Goal: Transaction & Acquisition: Obtain resource

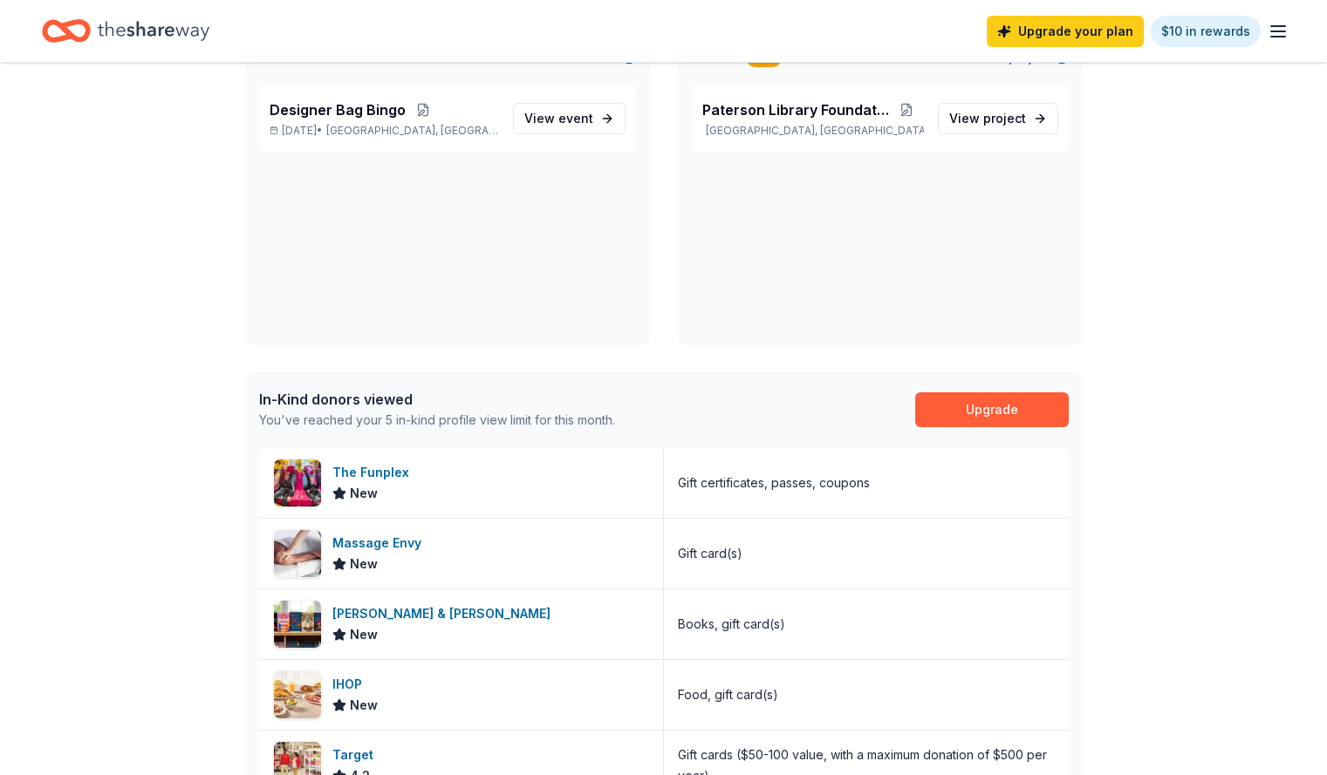
scroll to position [165, 0]
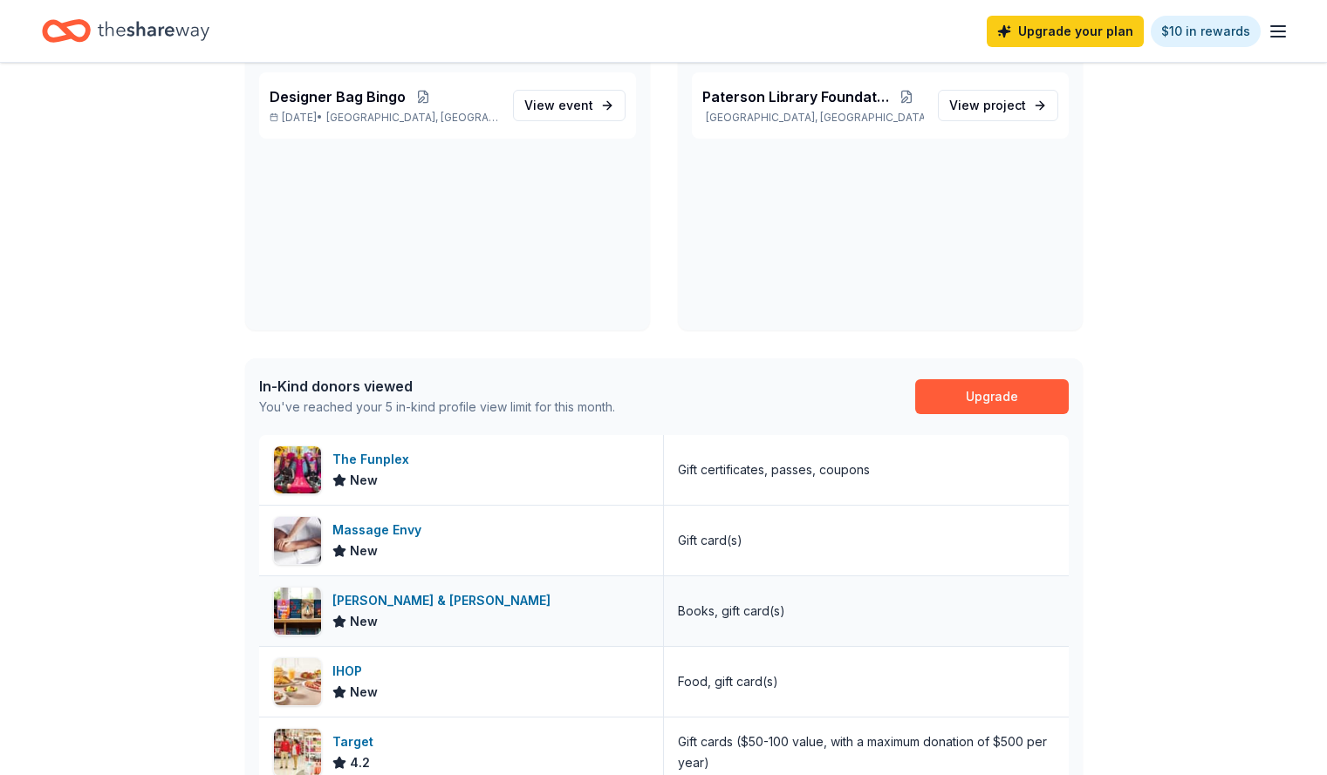
click at [347, 611] on div "Barnes & Noble" at bounding box center [444, 601] width 225 height 21
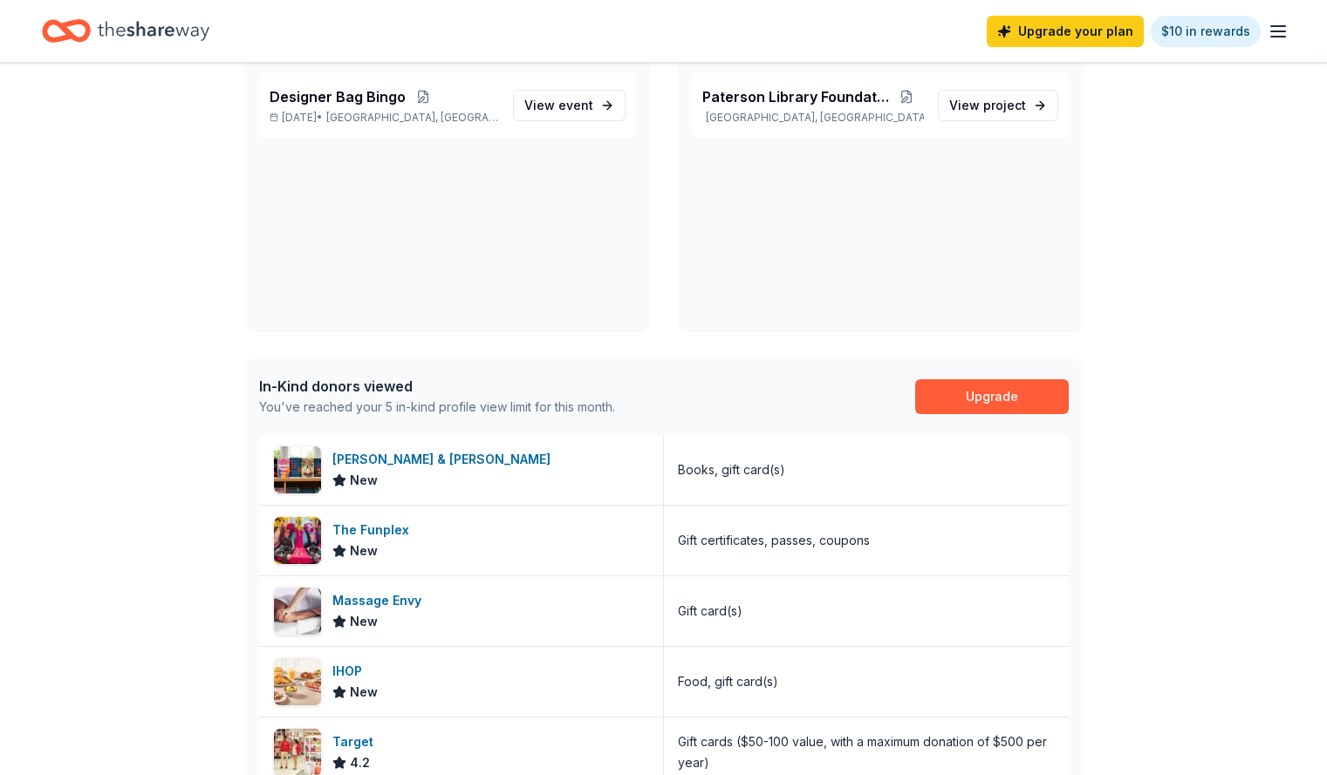
click at [1267, 33] on icon "button" at bounding box center [1277, 31] width 21 height 21
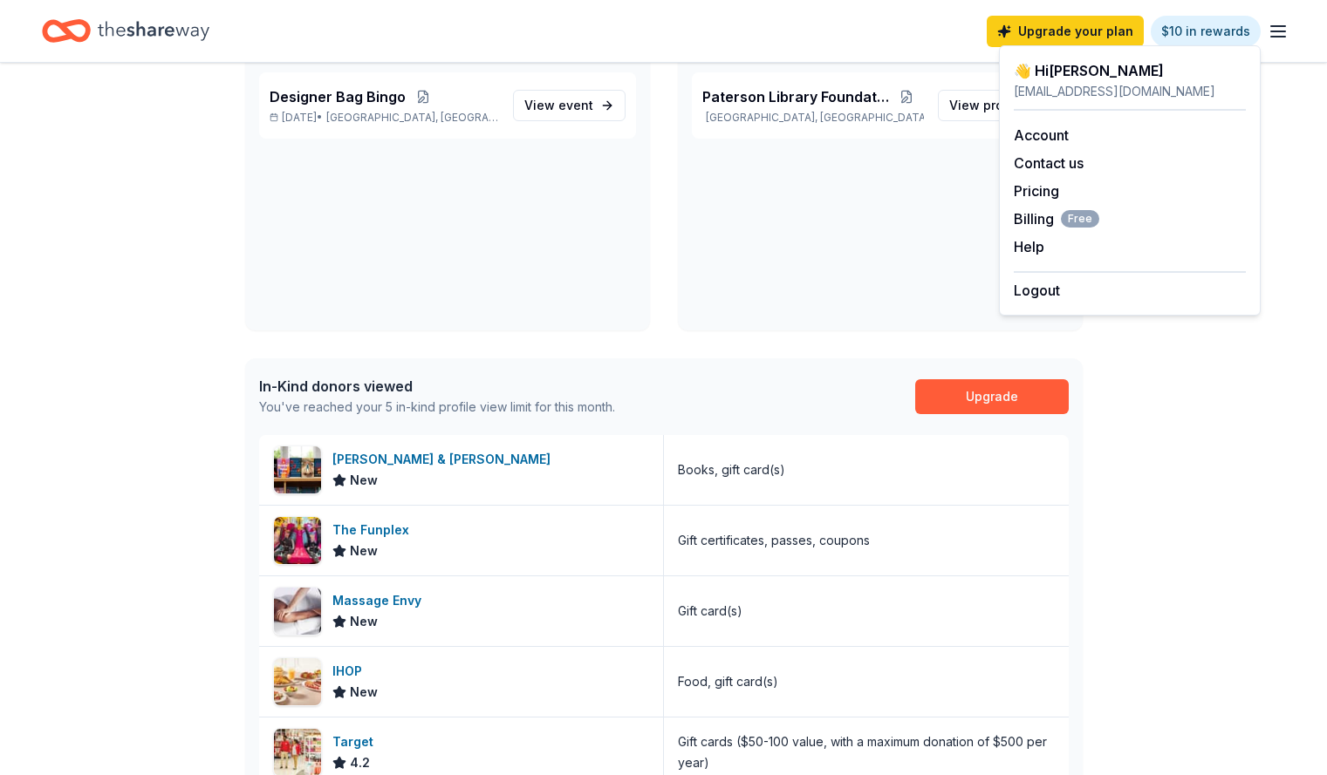
click at [1227, 426] on div "👋 Hi Pamela In-Kind Create new event Designer Bag Bingo Oct 04, 2025 • Paterson…" at bounding box center [663, 493] width 1327 height 1190
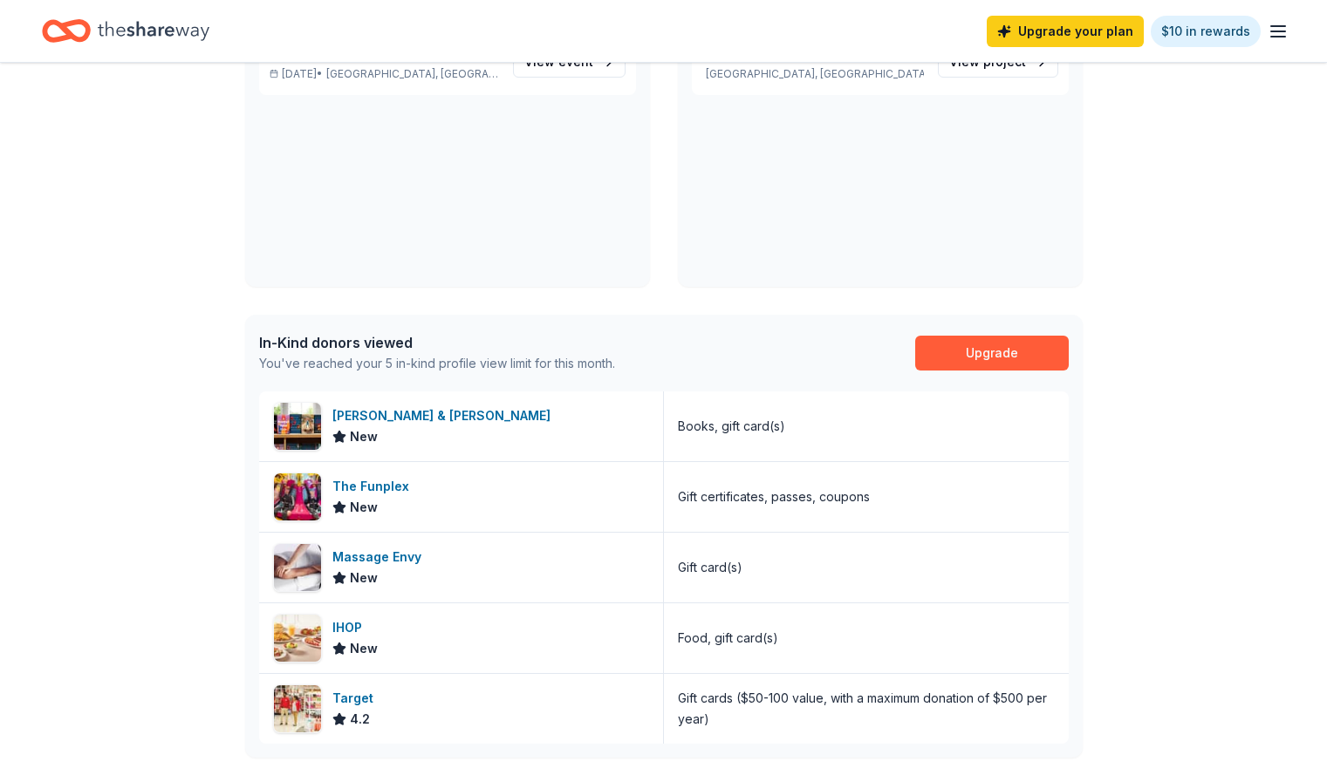
scroll to position [167, 0]
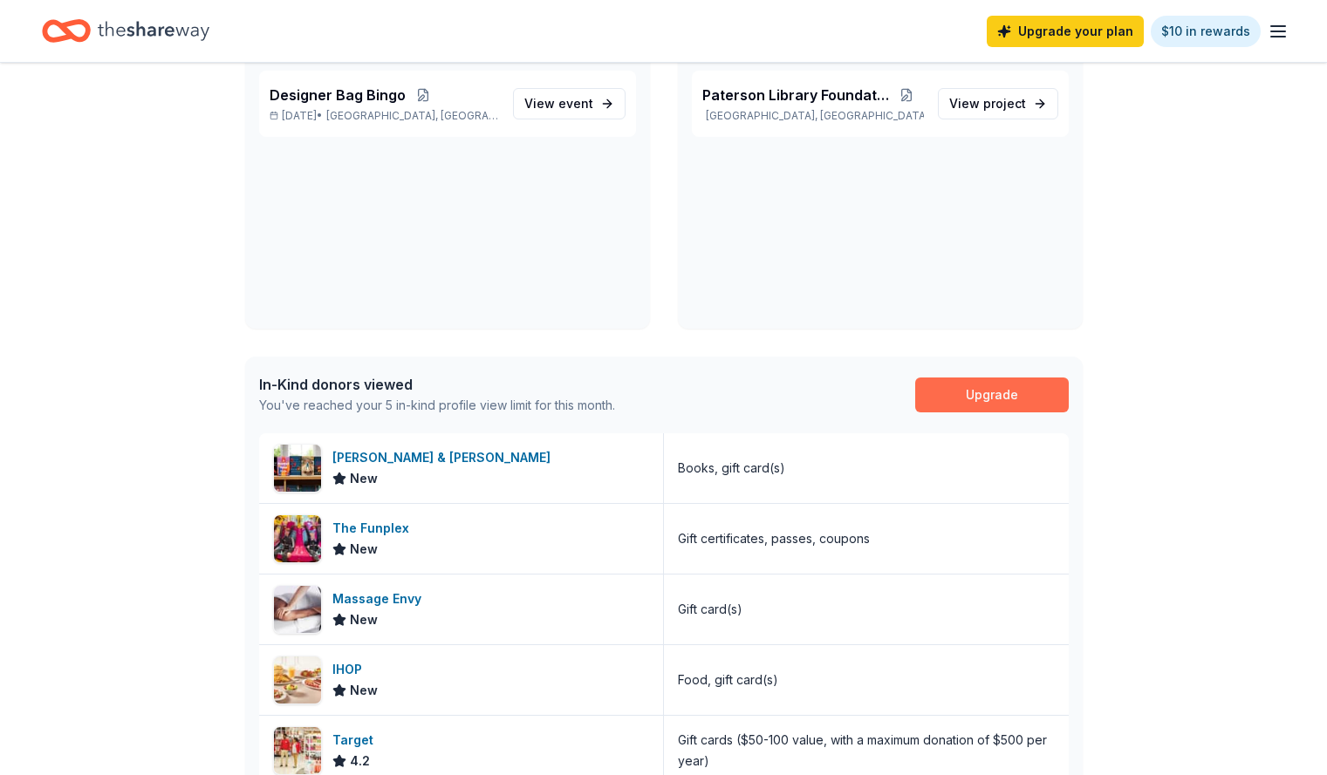
click at [964, 393] on link "Upgrade" at bounding box center [992, 395] width 154 height 35
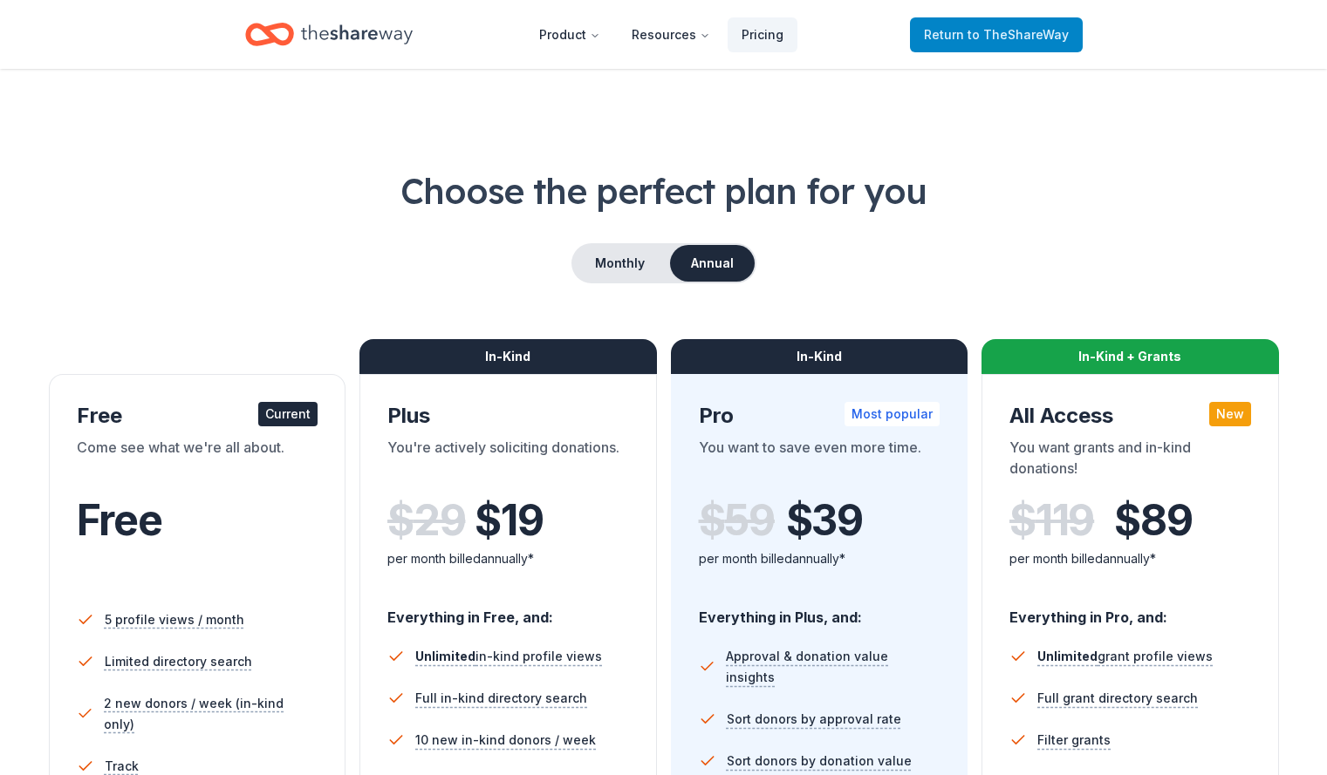
click at [1012, 31] on span "to TheShareWay" at bounding box center [1017, 34] width 101 height 15
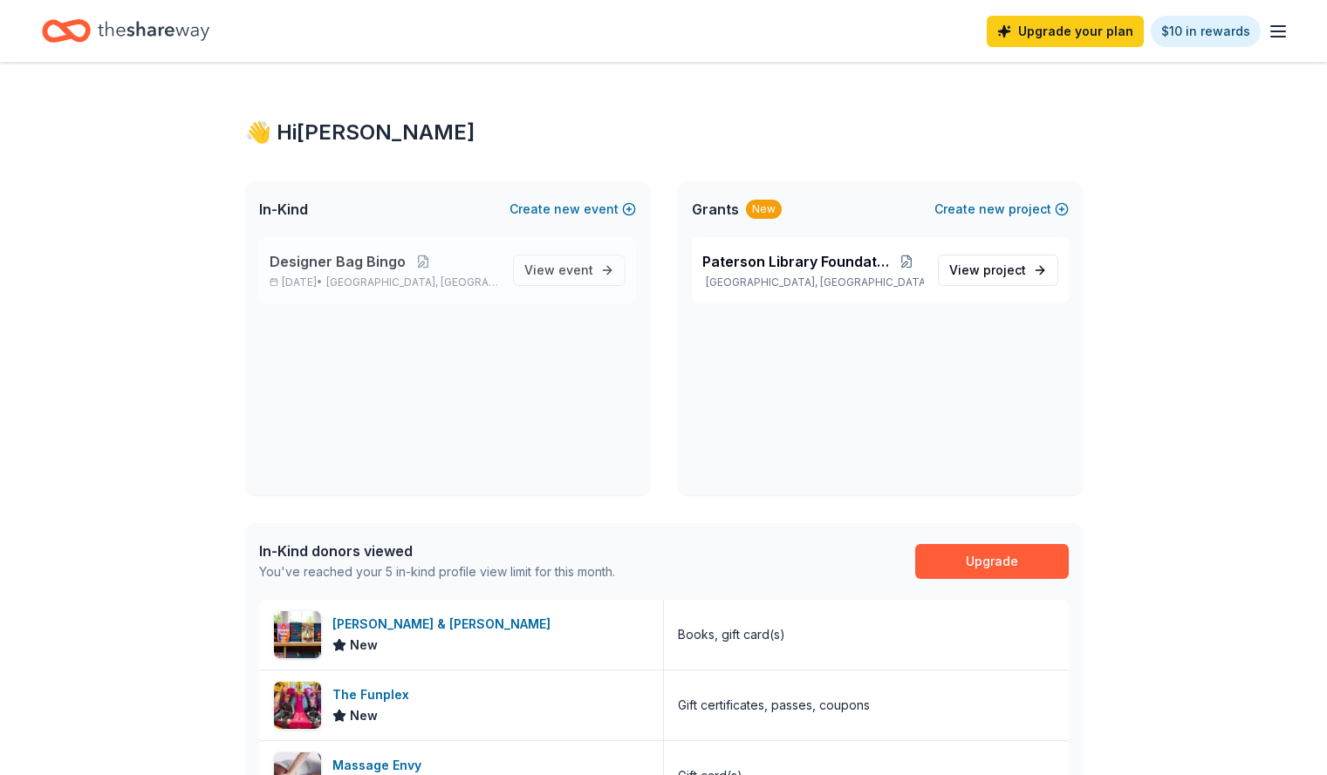
click at [382, 263] on span "Designer Bag Bingo" at bounding box center [338, 261] width 136 height 21
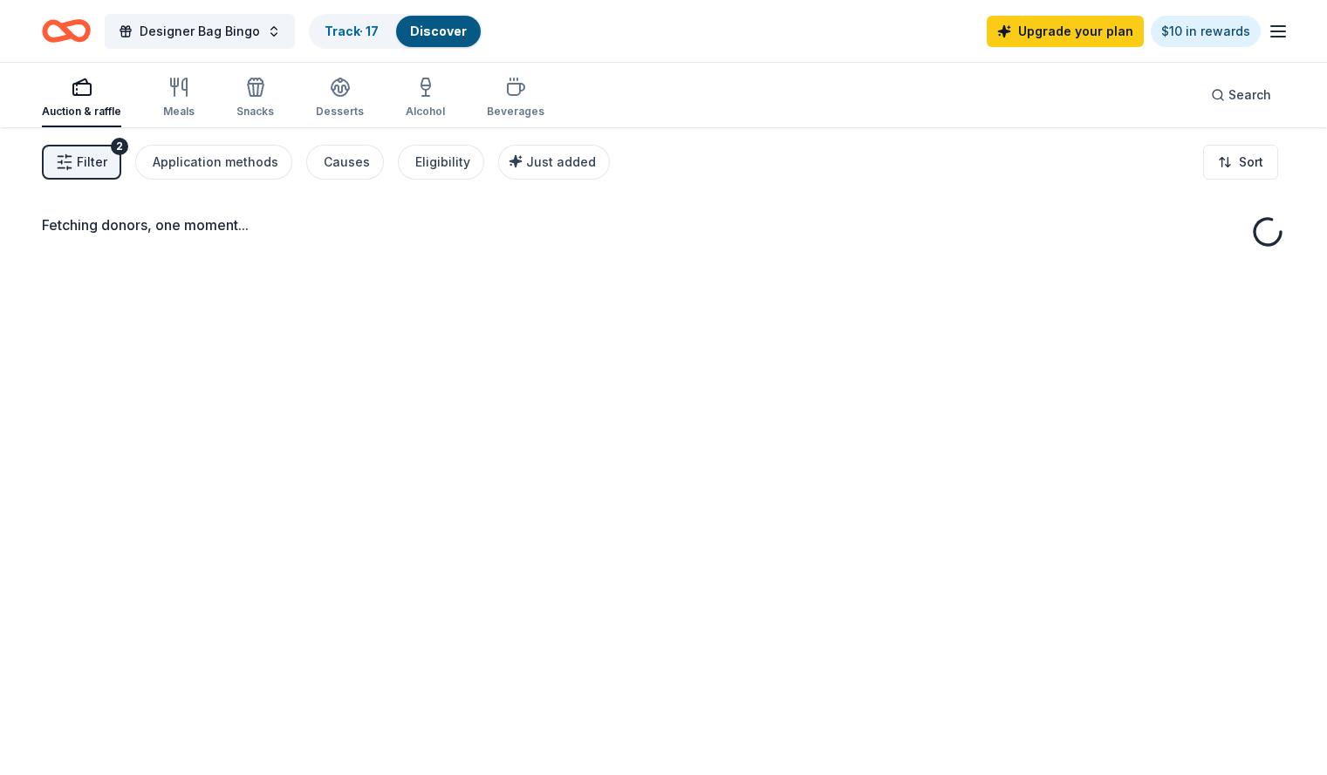
click at [581, 267] on div "Fetching donors, one moment..." at bounding box center [663, 514] width 1327 height 775
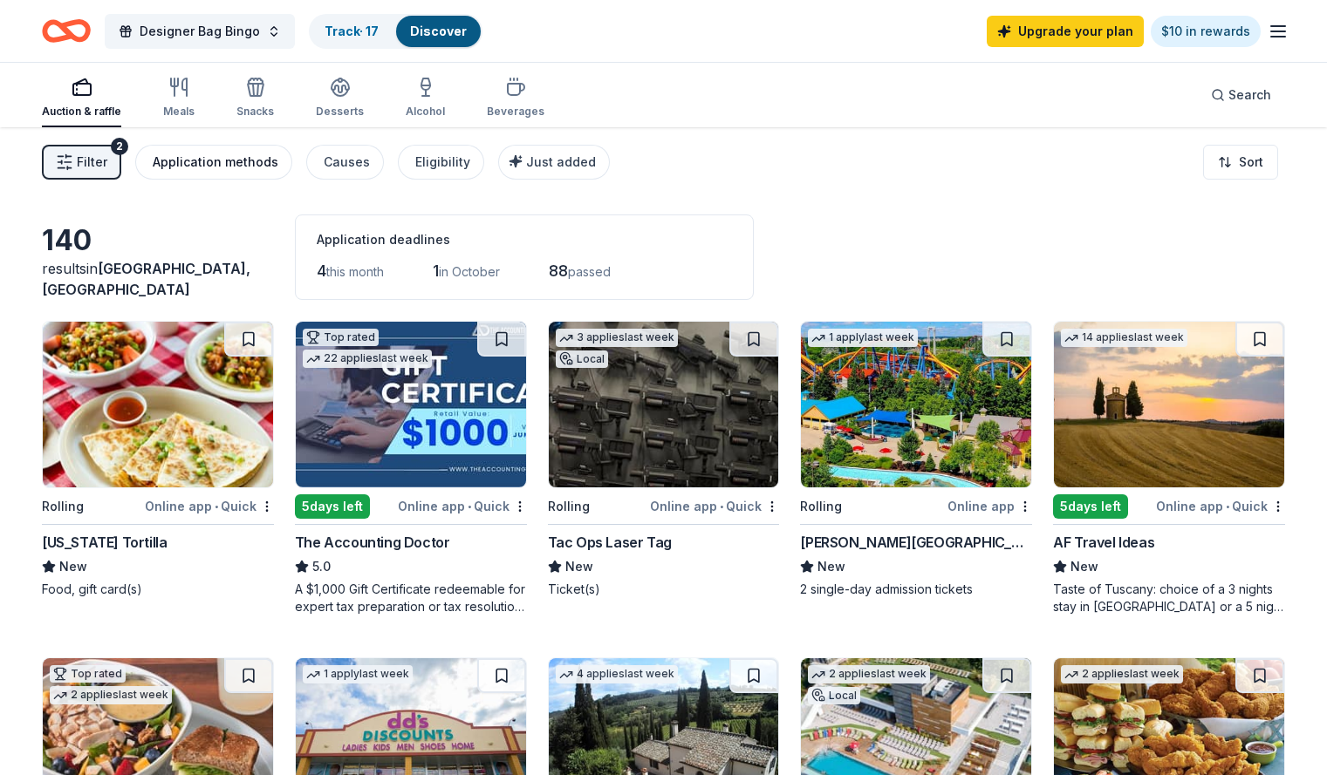
click at [234, 164] on div "Application methods" at bounding box center [216, 162] width 126 height 21
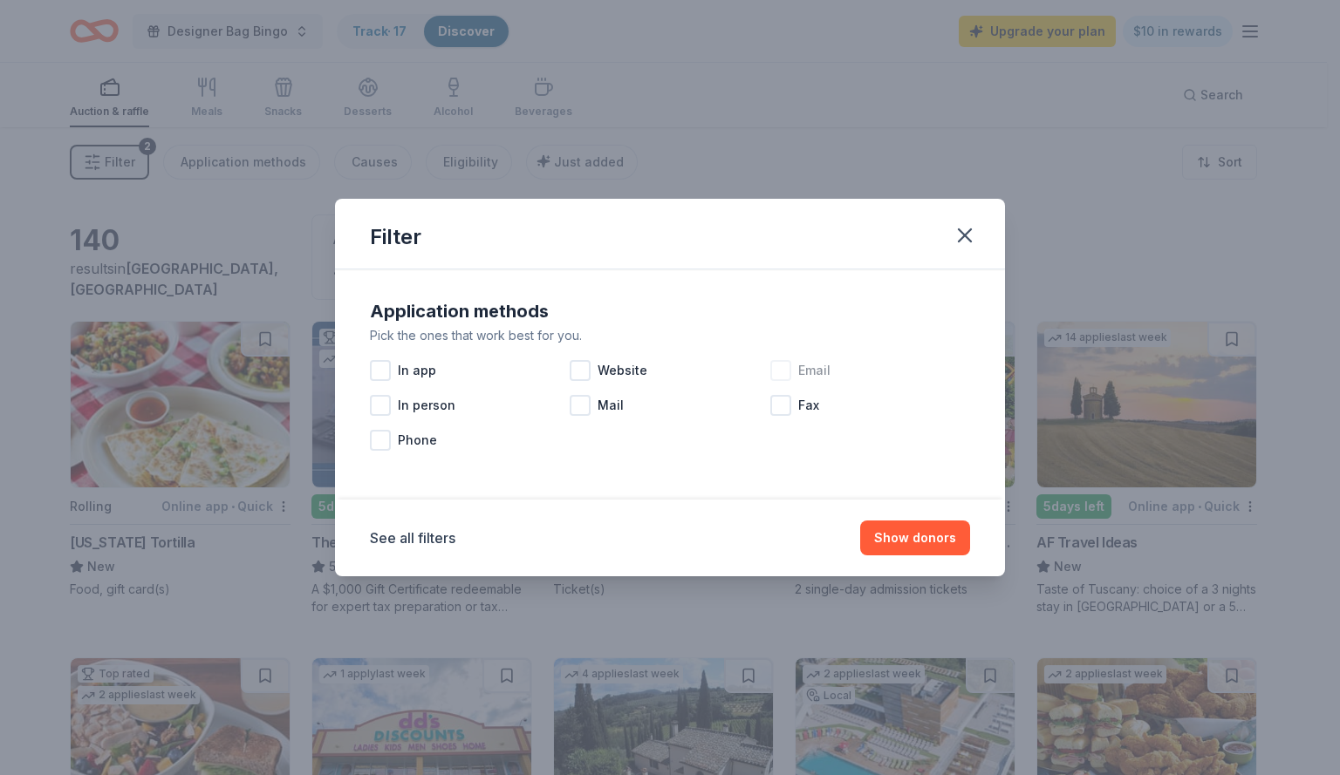
click at [783, 368] on div at bounding box center [780, 370] width 21 height 21
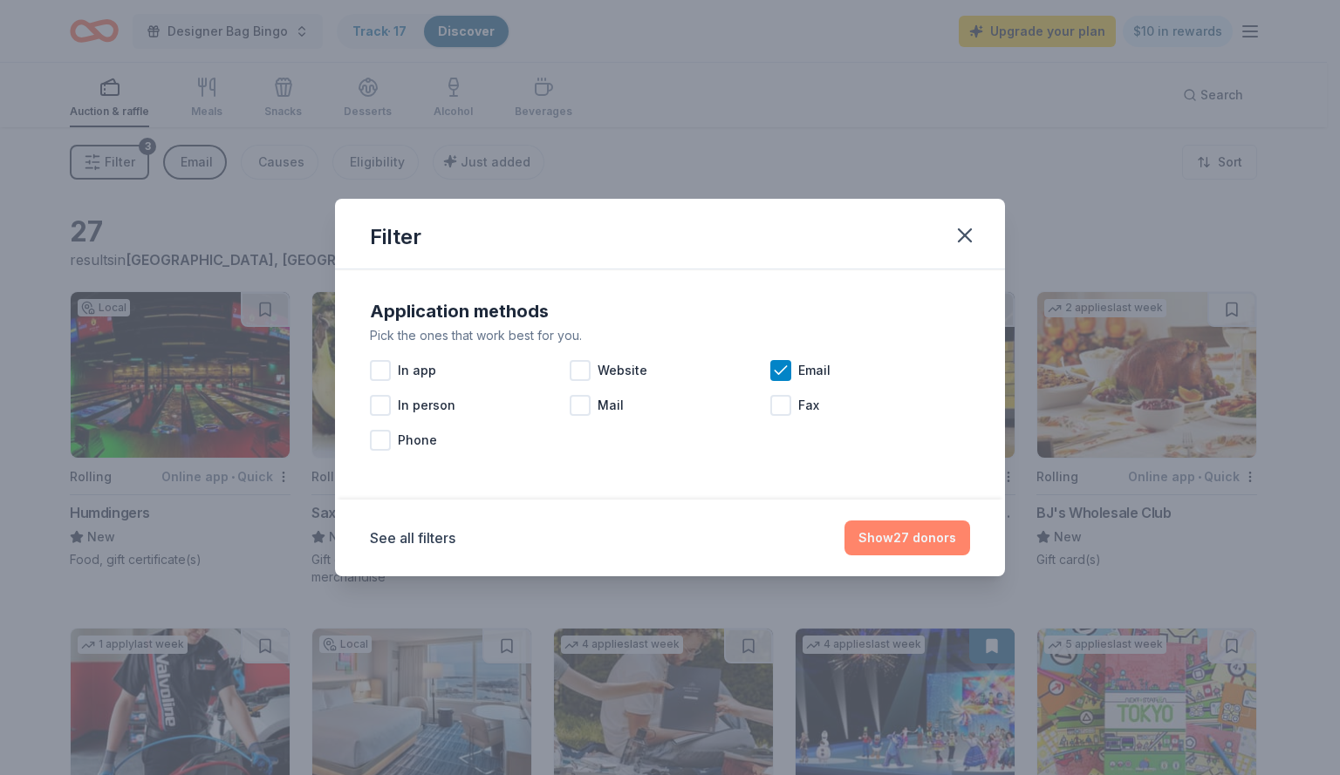
click at [924, 535] on button "Show 27 donors" at bounding box center [907, 538] width 126 height 35
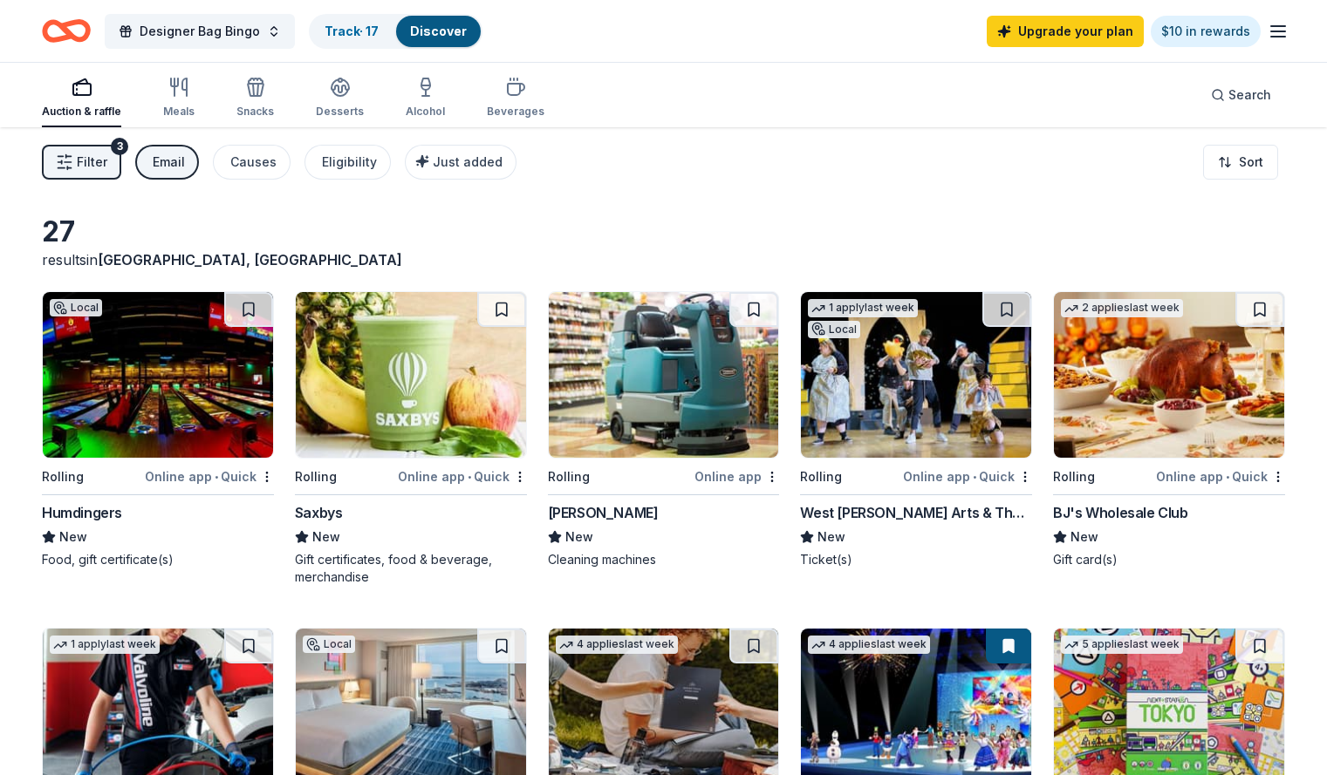
click at [1138, 418] on img at bounding box center [1169, 375] width 230 height 166
click at [221, 398] on img at bounding box center [158, 375] width 230 height 166
click at [379, 26] on link "Track · 17" at bounding box center [352, 31] width 54 height 15
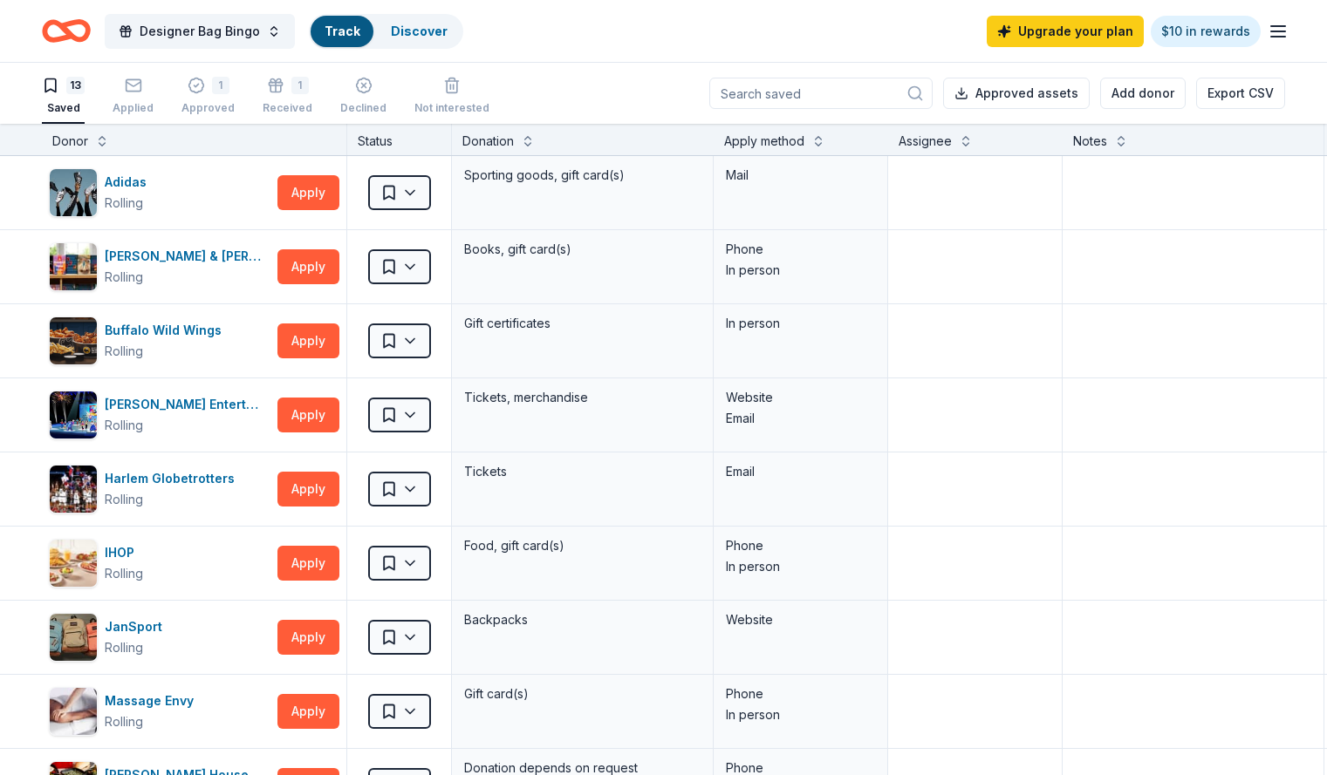
scroll to position [1, 0]
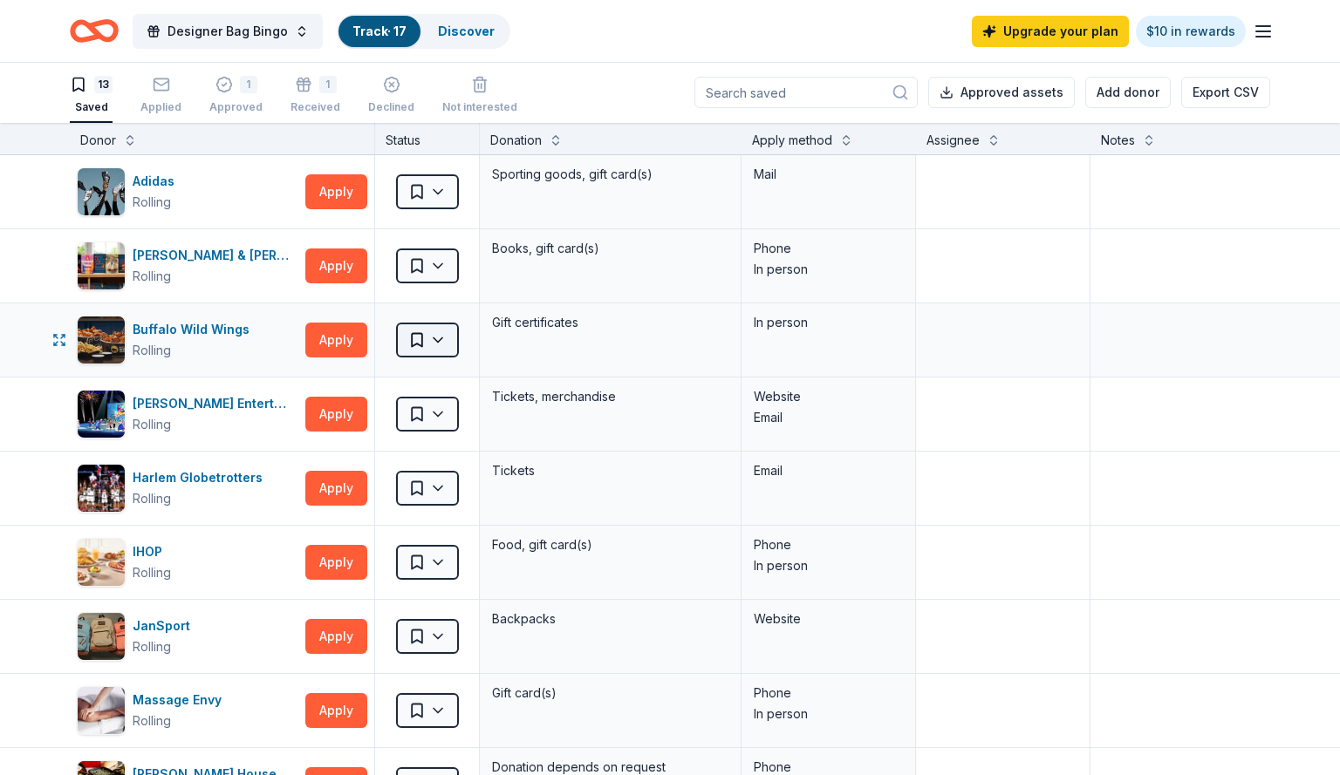
click at [444, 346] on html "Designer Bag Bingo Track · 17 Discover Upgrade your plan $10 in rewards 13 Save…" at bounding box center [670, 386] width 1340 height 775
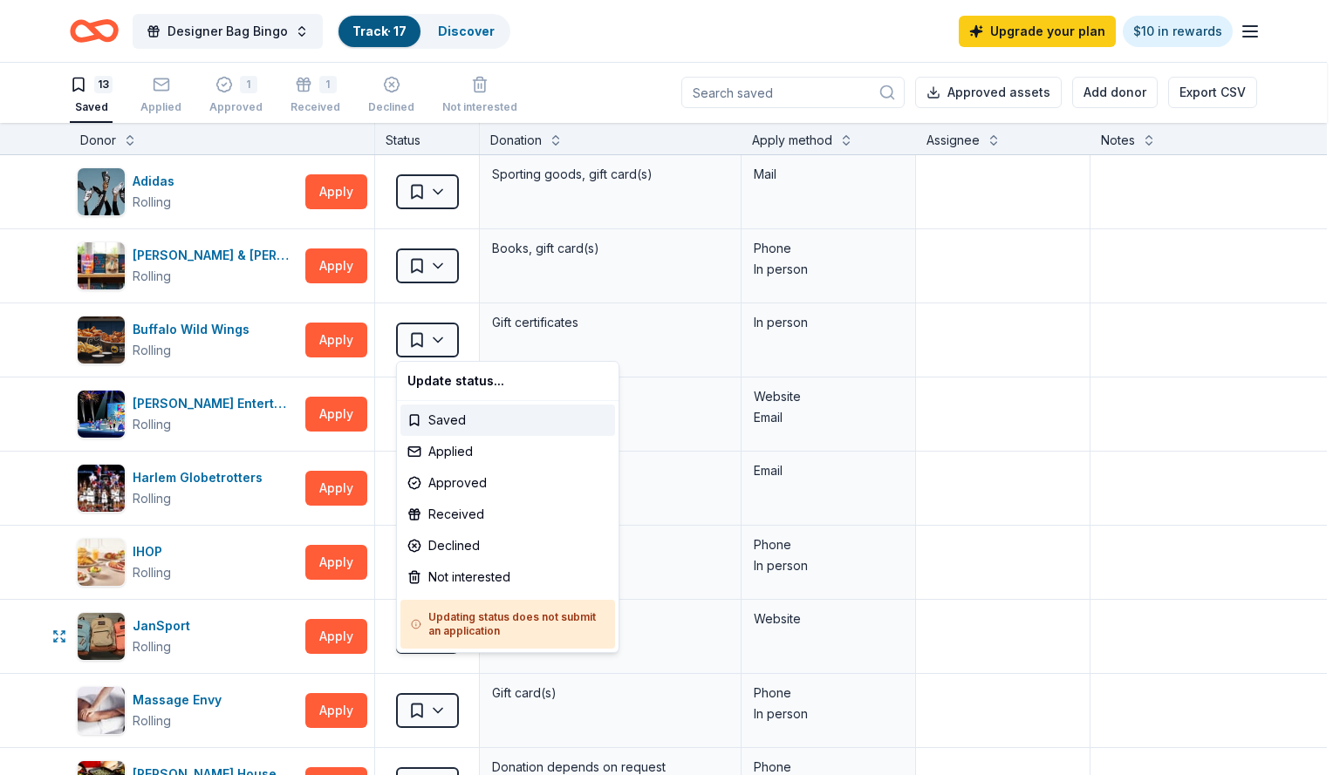
click at [161, 626] on html "Designer Bag Bingo Track · 17 Discover Upgrade your plan $10 in rewards 13 Save…" at bounding box center [670, 386] width 1340 height 775
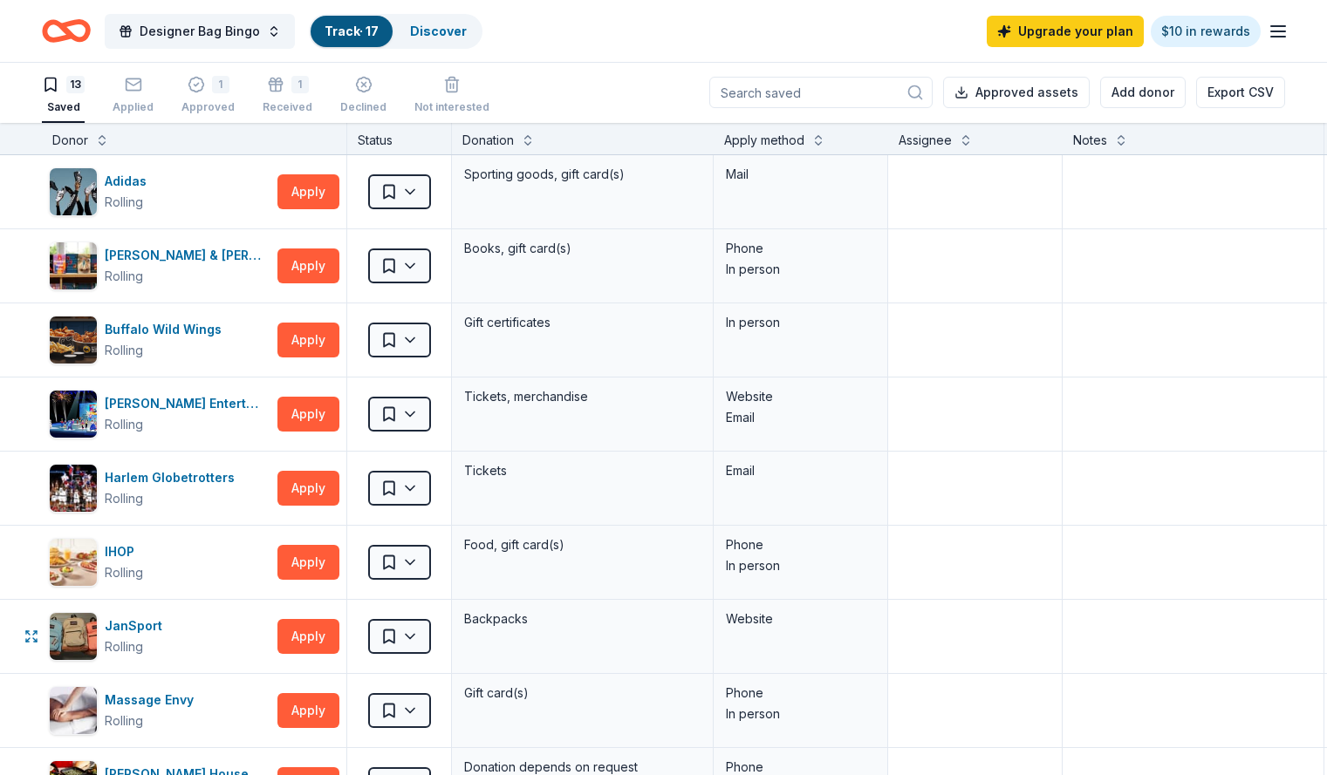
click at [161, 626] on div "JanSport" at bounding box center [137, 626] width 65 height 21
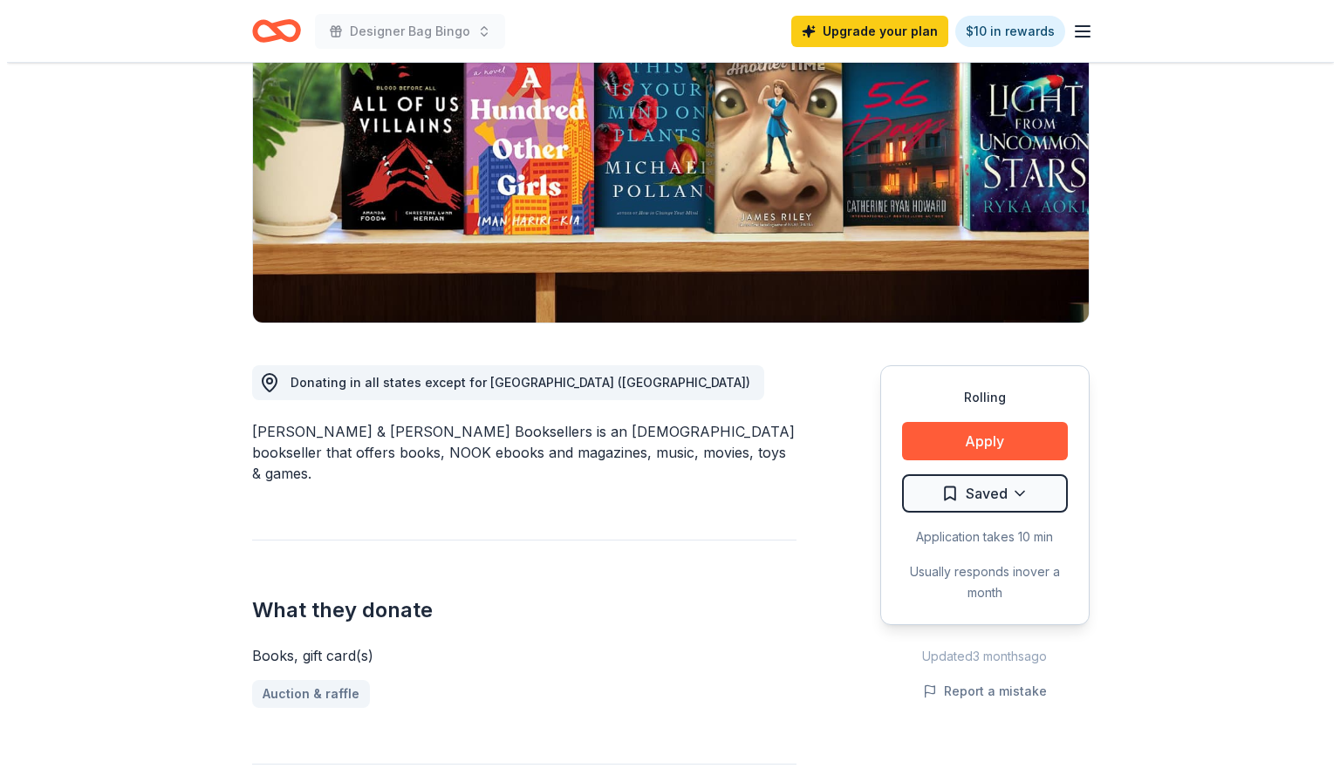
scroll to position [192, 0]
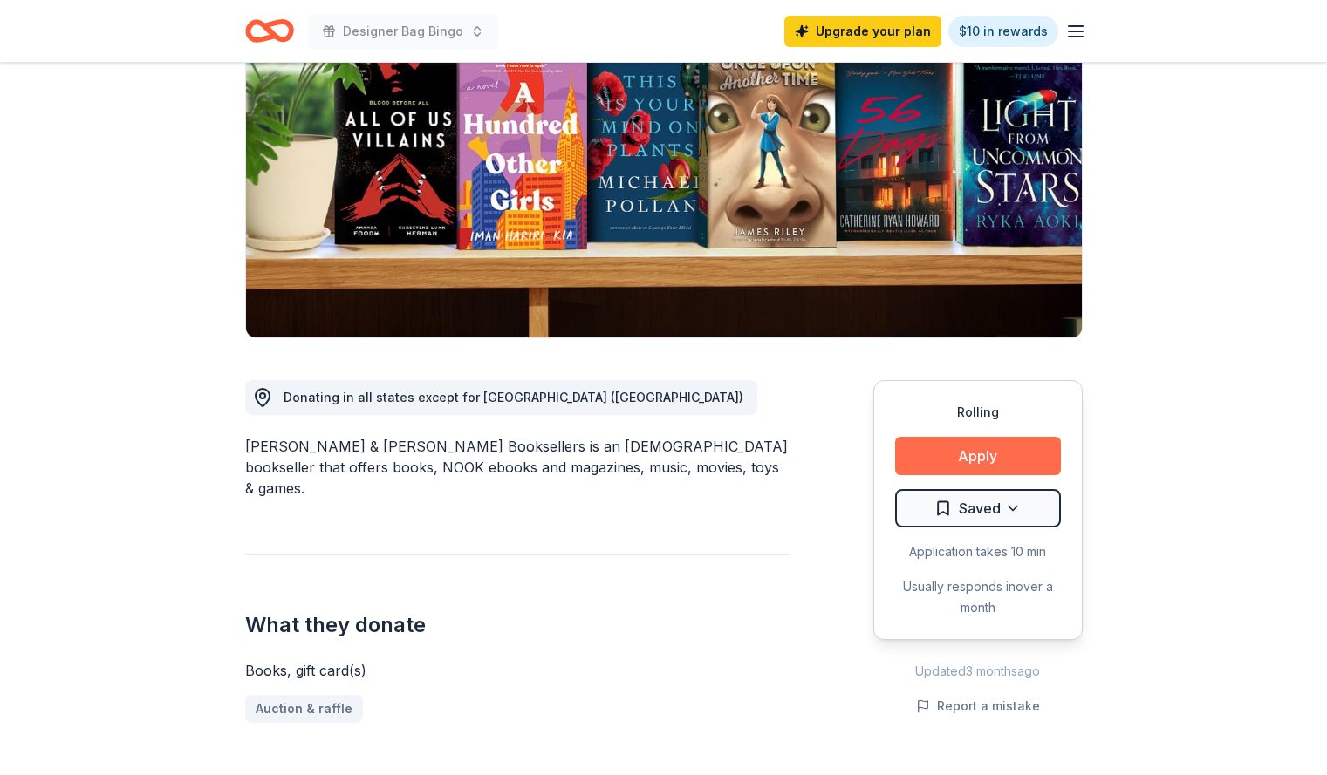
click at [988, 456] on button "Apply" at bounding box center [978, 456] width 166 height 38
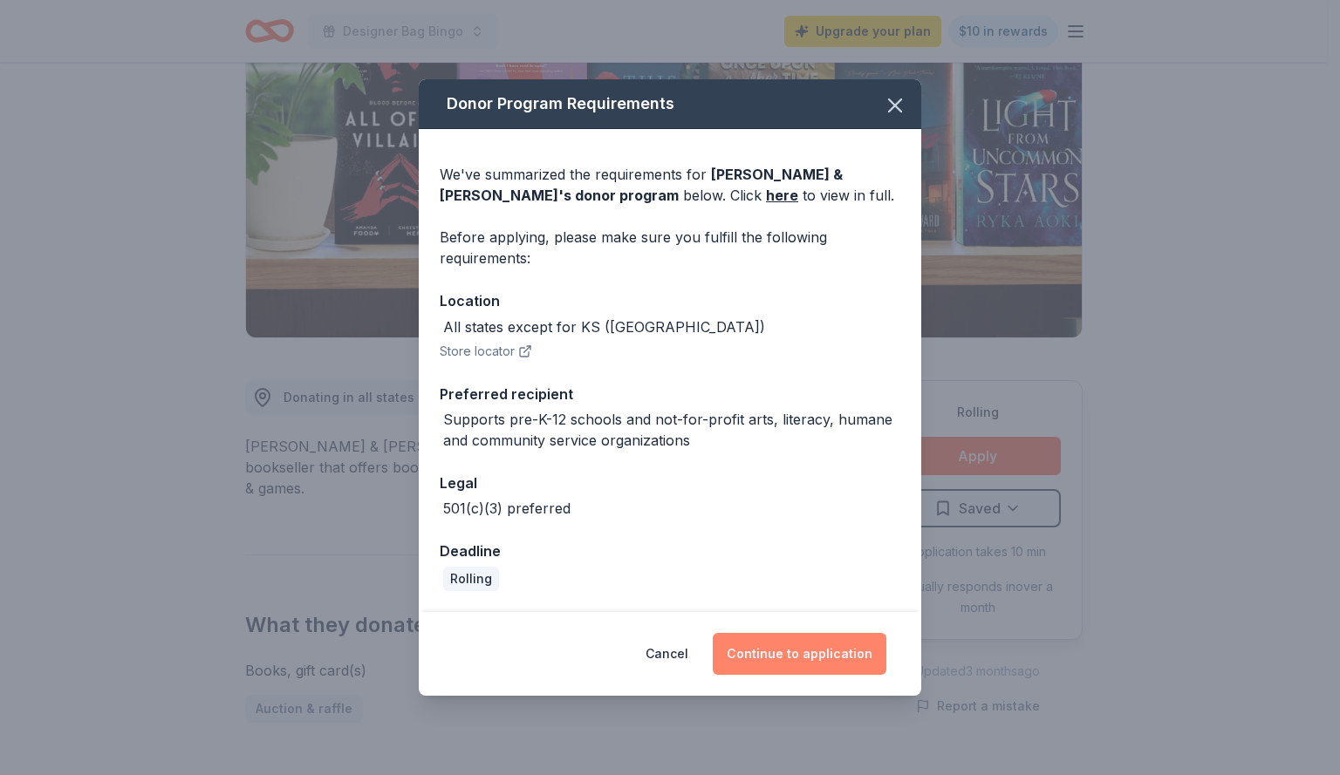
click at [796, 650] on button "Continue to application" at bounding box center [800, 654] width 174 height 42
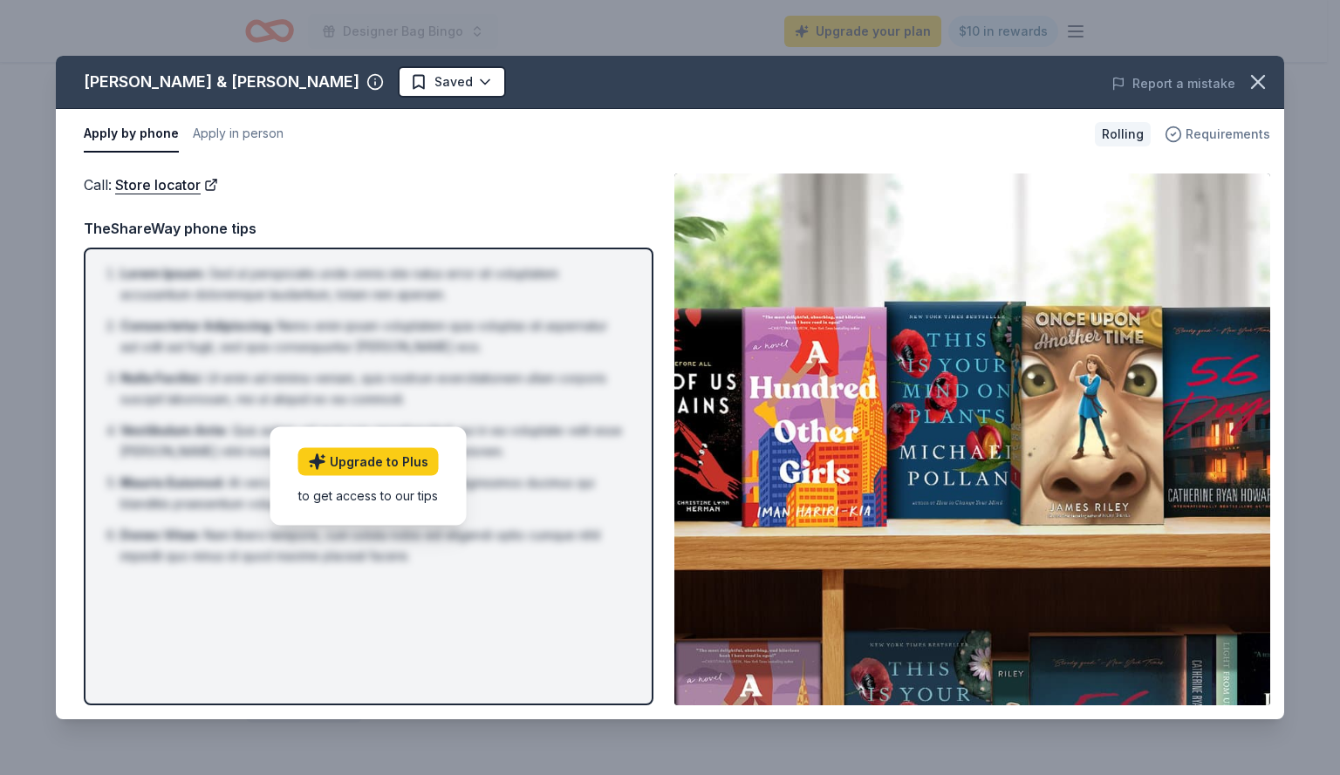
click at [1203, 129] on span "Requirements" at bounding box center [1227, 134] width 85 height 21
click at [129, 129] on button "Apply by phone" at bounding box center [131, 134] width 95 height 37
click at [407, 496] on div "to get access to our tips" at bounding box center [368, 496] width 140 height 18
click at [147, 183] on link "Store locator" at bounding box center [166, 185] width 103 height 23
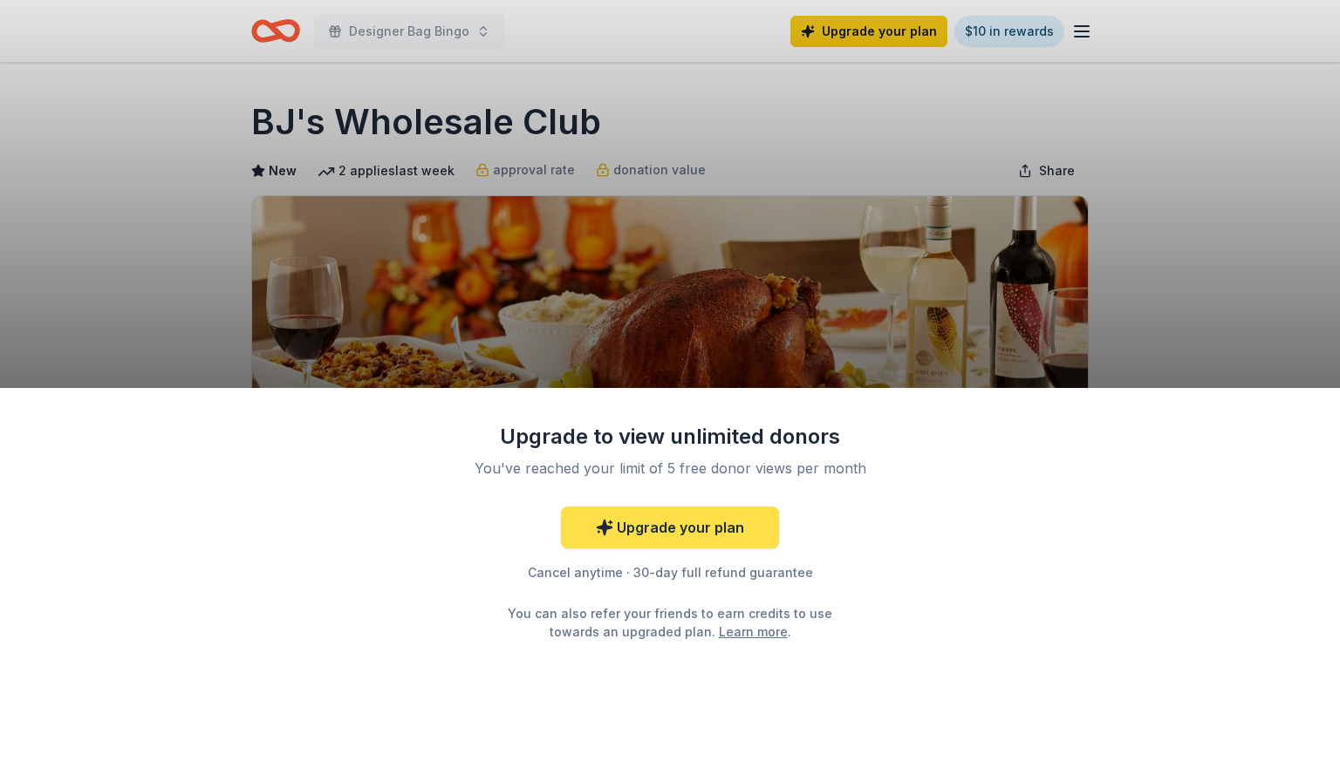
click at [729, 521] on link "Upgrade your plan" at bounding box center [670, 528] width 218 height 42
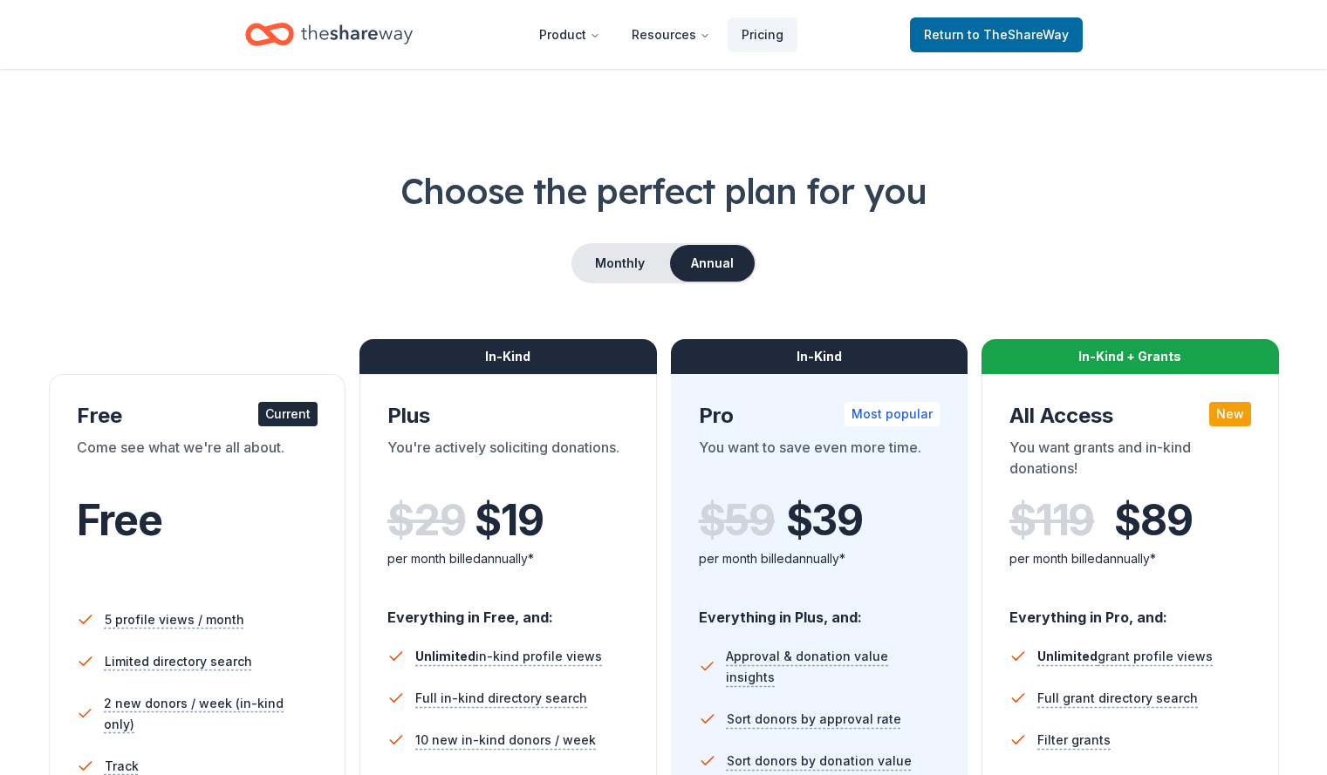
click at [503, 371] on div "In-Kind" at bounding box center [507, 356] width 297 height 35
click at [543, 543] on span "$ 19" at bounding box center [509, 520] width 68 height 49
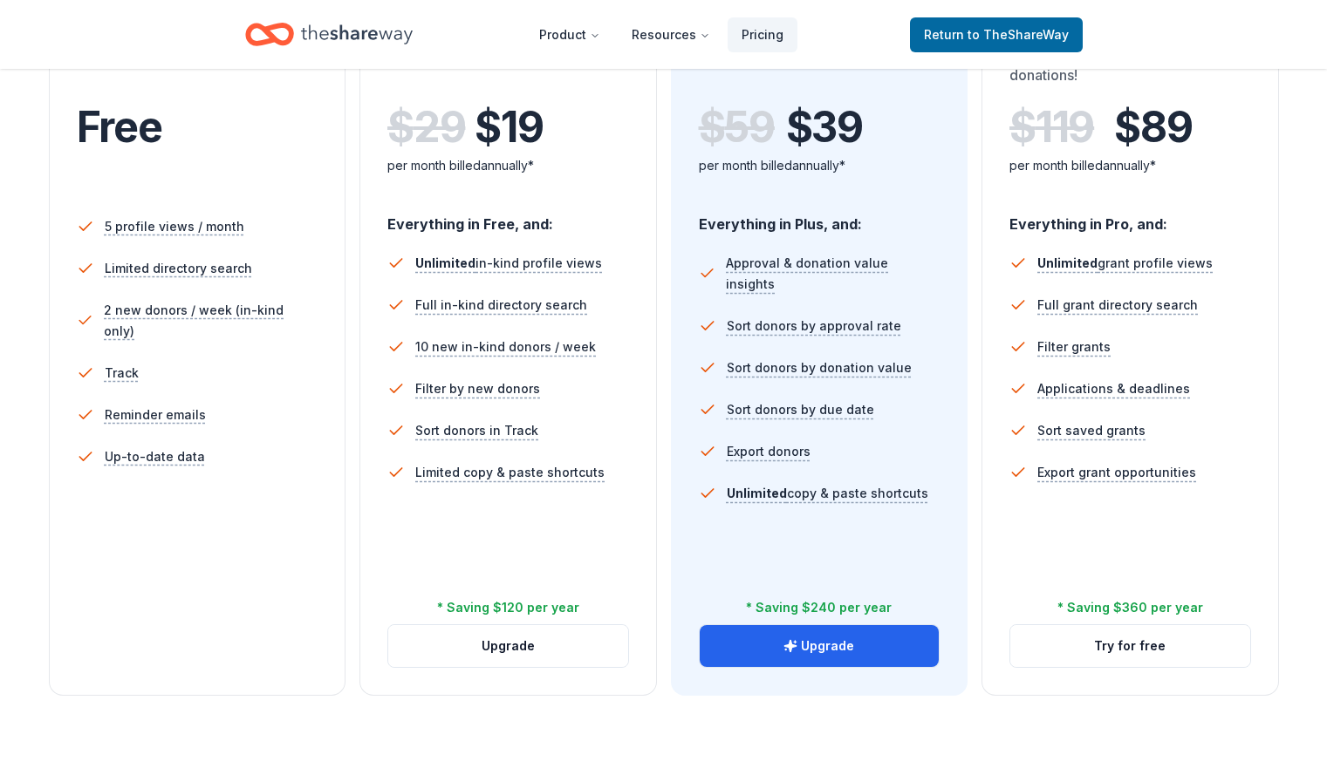
scroll to position [388, 0]
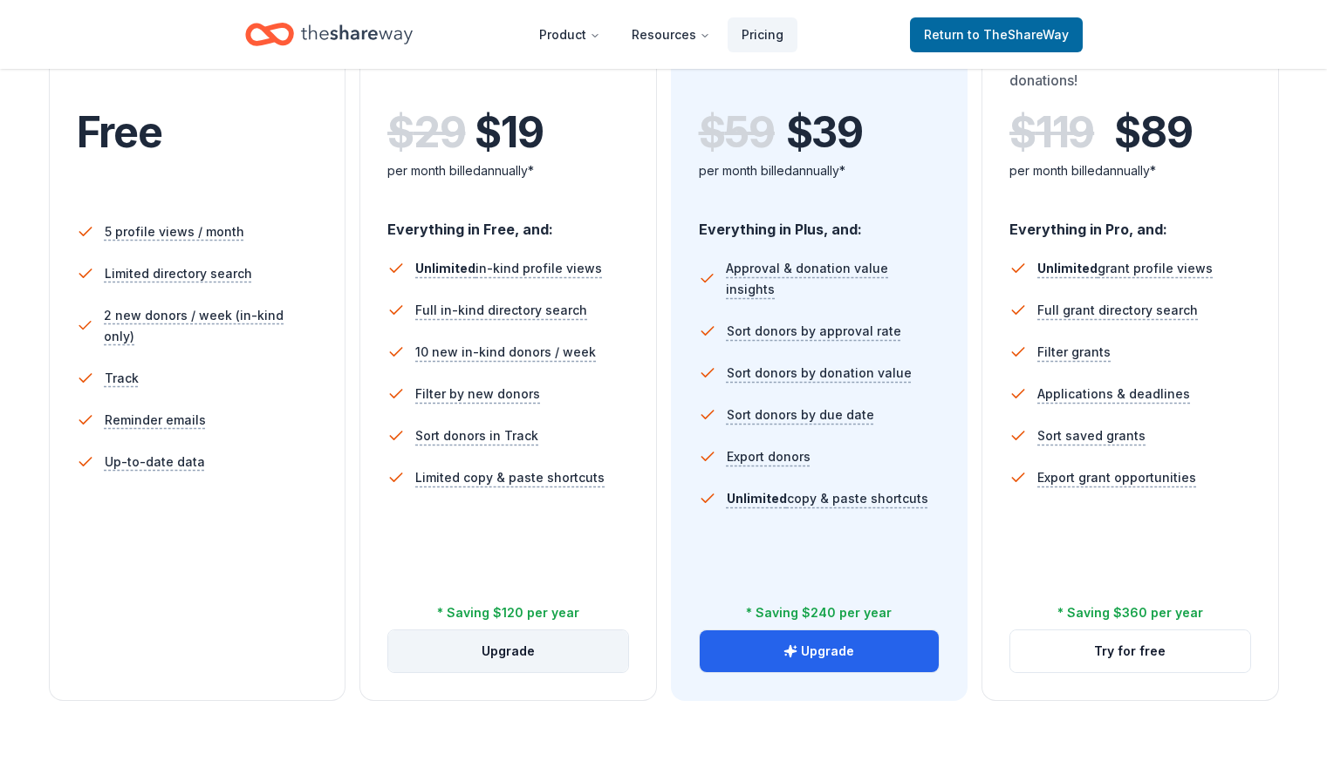
click at [489, 631] on button "Upgrade" at bounding box center [508, 652] width 240 height 42
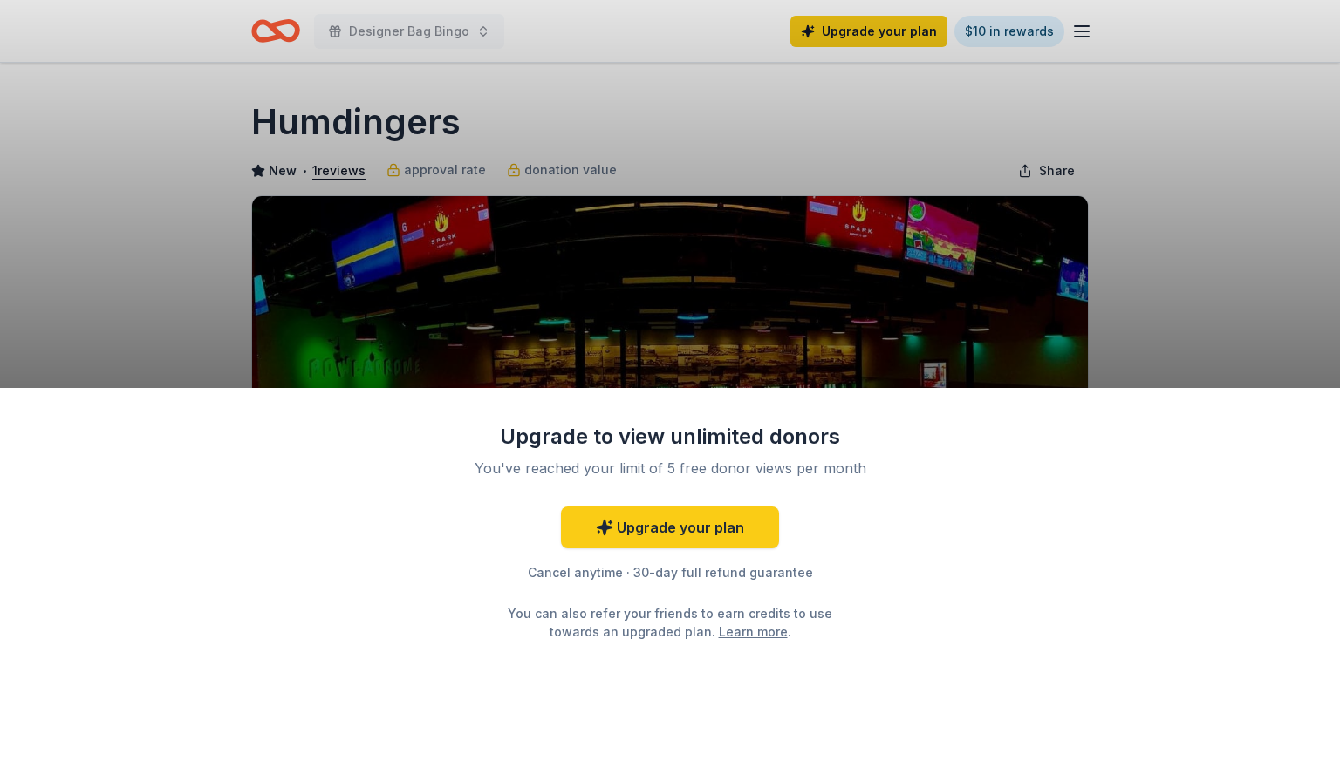
click at [1226, 297] on div "Upgrade to view unlimited donors You've reached your limit of 5 free donor view…" at bounding box center [670, 387] width 1340 height 775
click at [441, 169] on div "Upgrade to view unlimited donors You've reached your limit of 5 free donor view…" at bounding box center [670, 387] width 1340 height 775
